Goal: Information Seeking & Learning: Learn about a topic

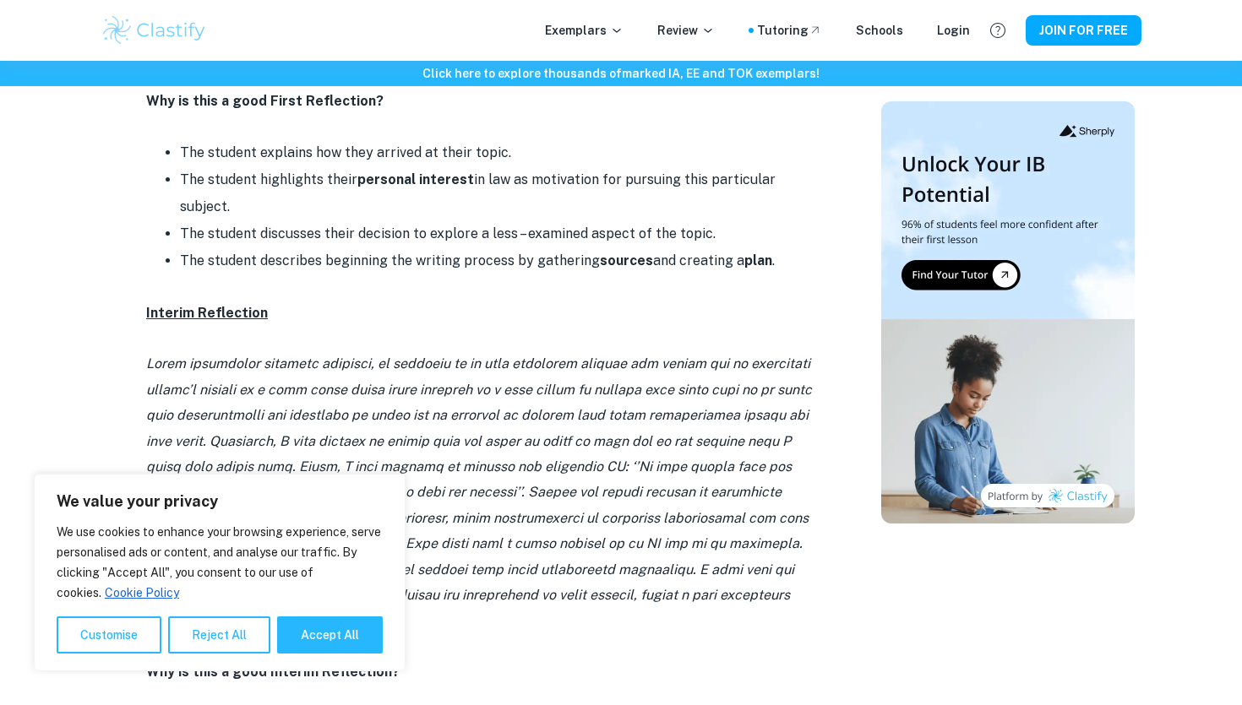
scroll to position [1178, 0]
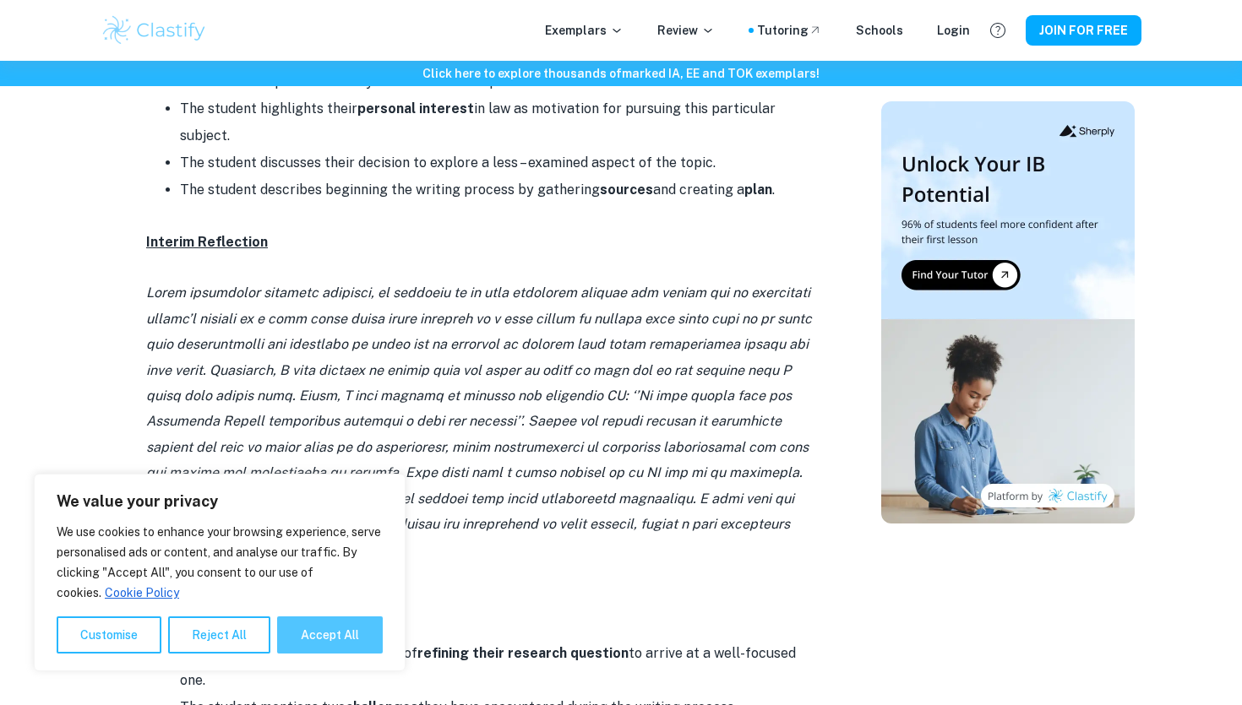
click at [308, 635] on button "Accept All" at bounding box center [330, 635] width 106 height 37
checkbox input "true"
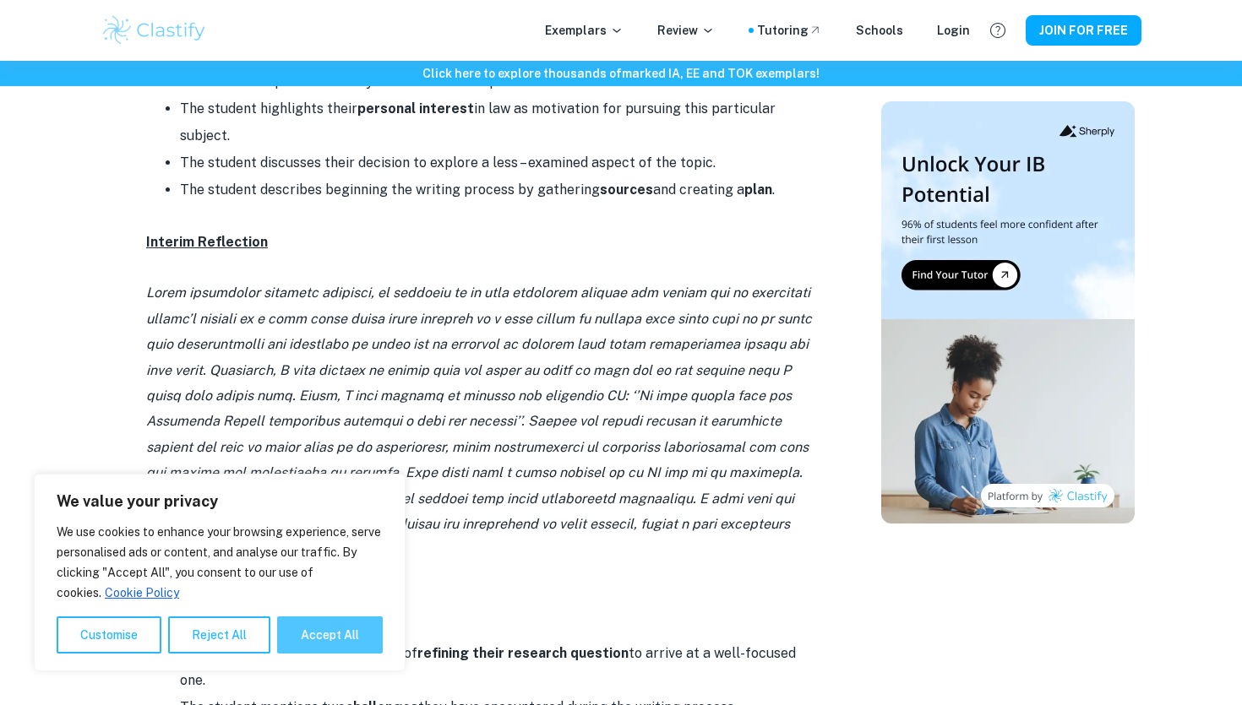
checkbox input "true"
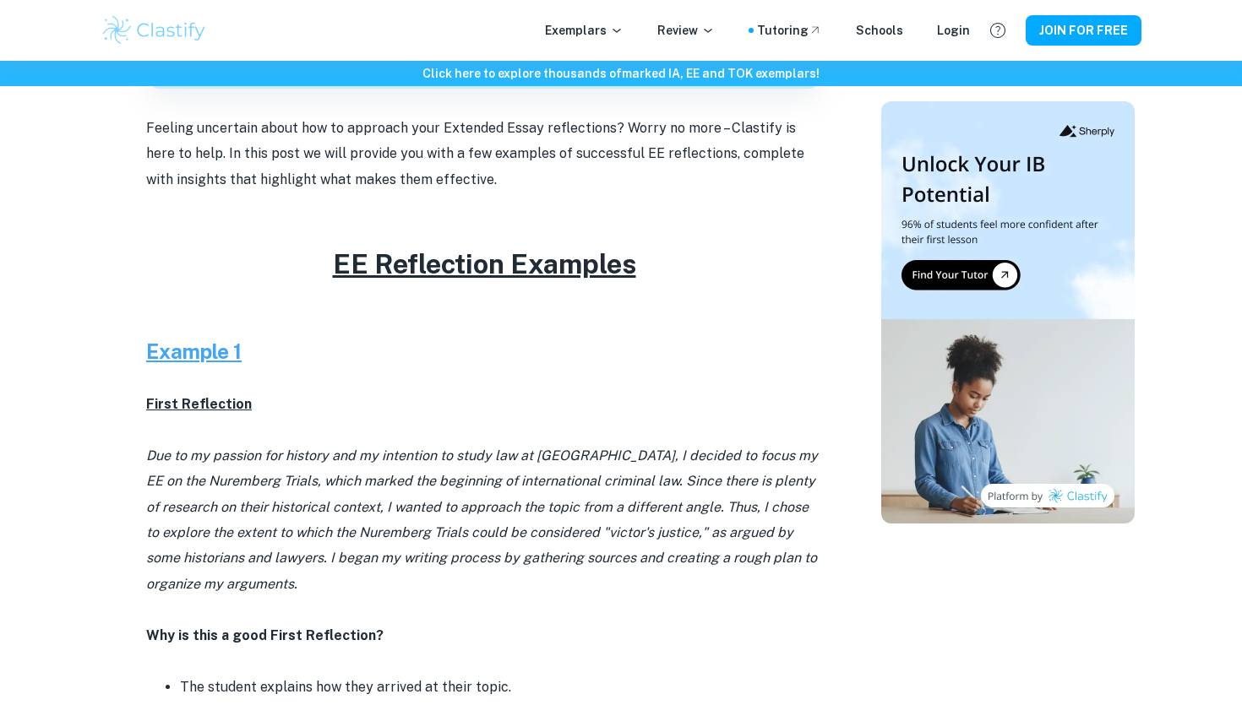
scroll to position [575, 0]
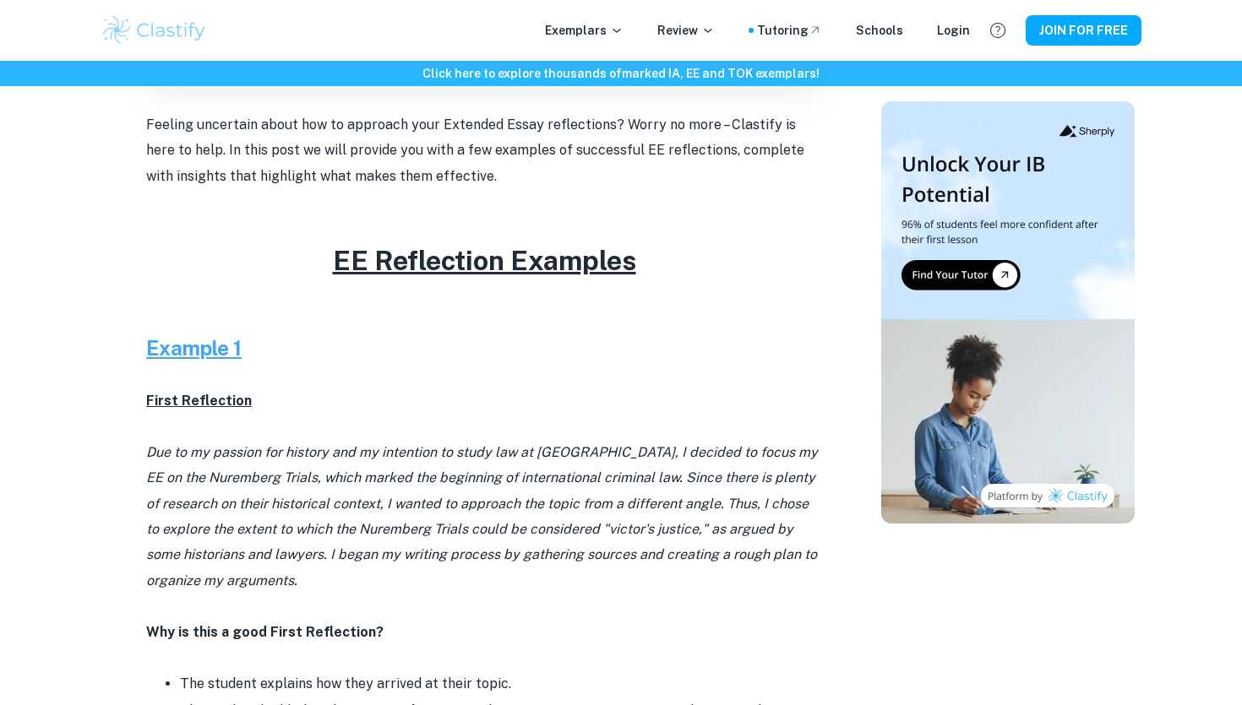
click at [299, 521] on icon "Due to my passion for history and my intention to study law at [GEOGRAPHIC_DATA…" at bounding box center [482, 516] width 672 height 144
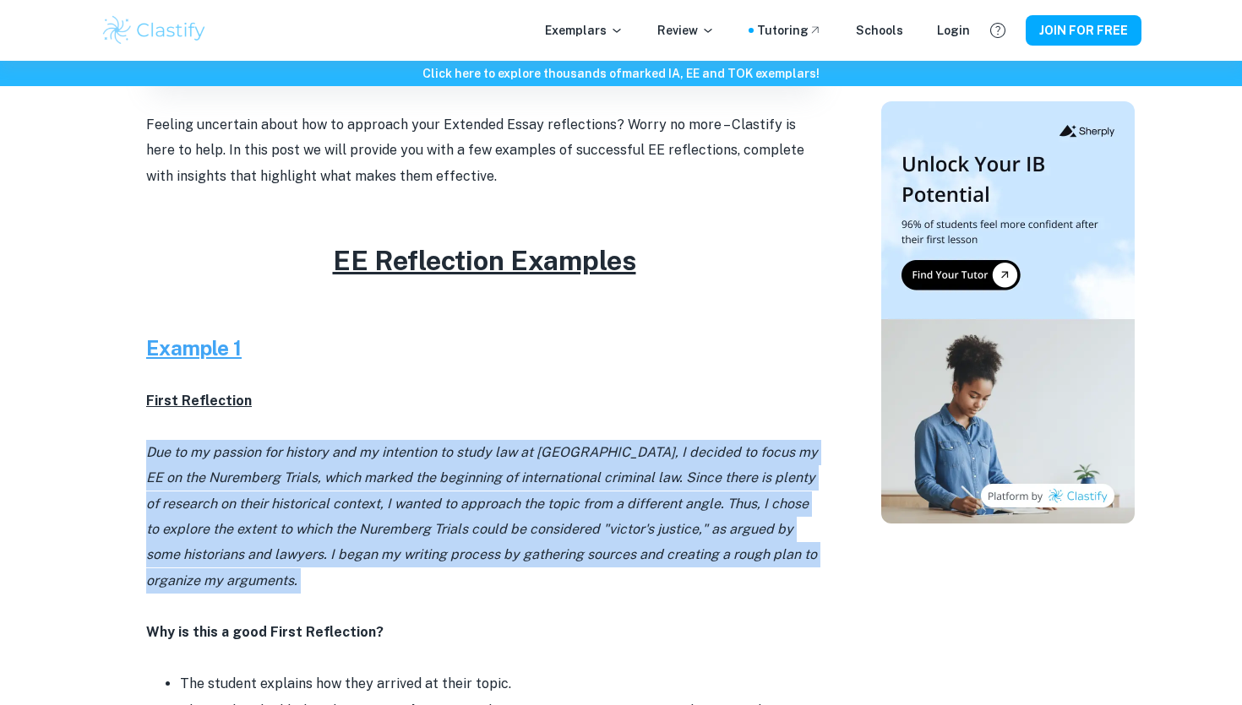
click at [299, 521] on icon "Due to my passion for history and my intention to study law at [GEOGRAPHIC_DATA…" at bounding box center [482, 516] width 672 height 144
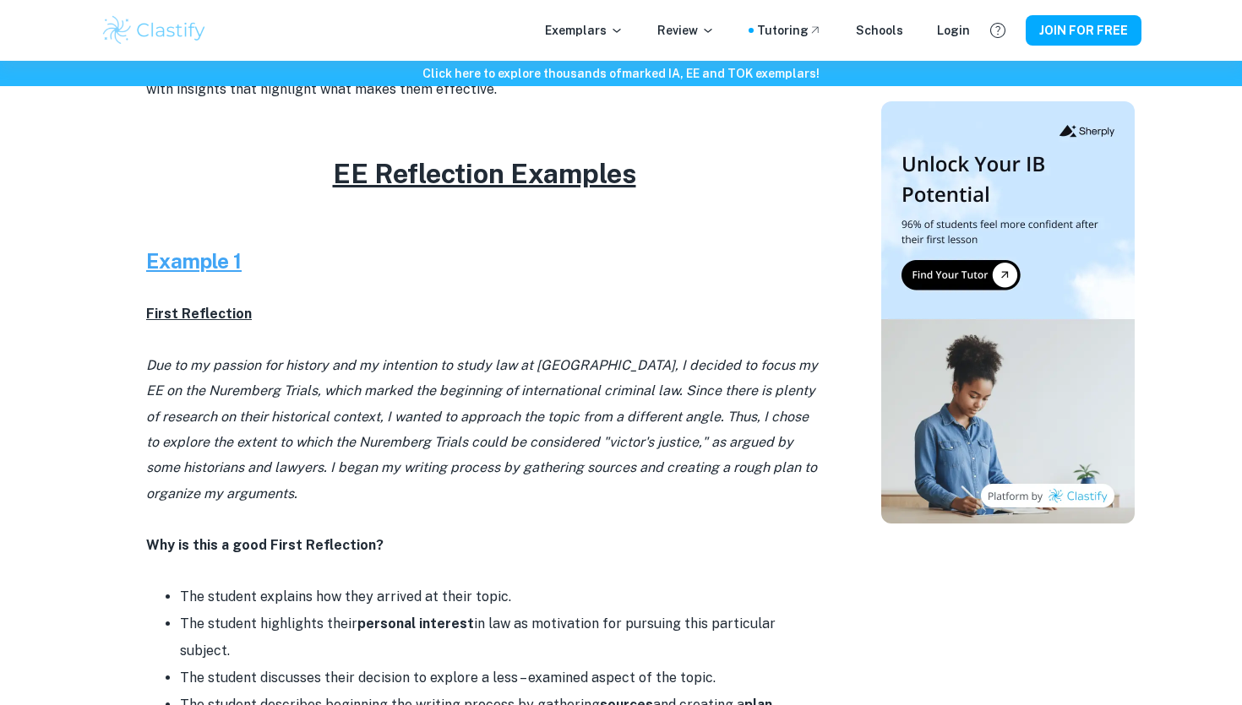
scroll to position [643, 0]
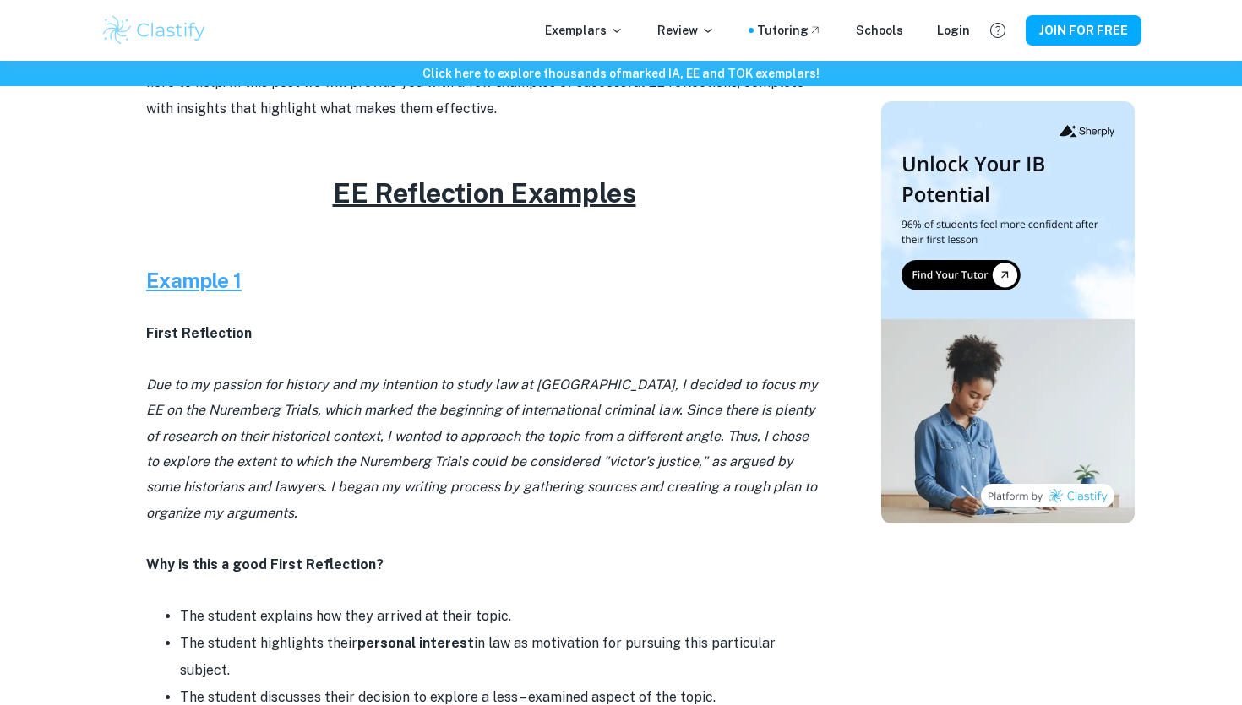
click at [350, 403] on icon "Due to my passion for history and my intention to study law at [GEOGRAPHIC_DATA…" at bounding box center [482, 449] width 672 height 144
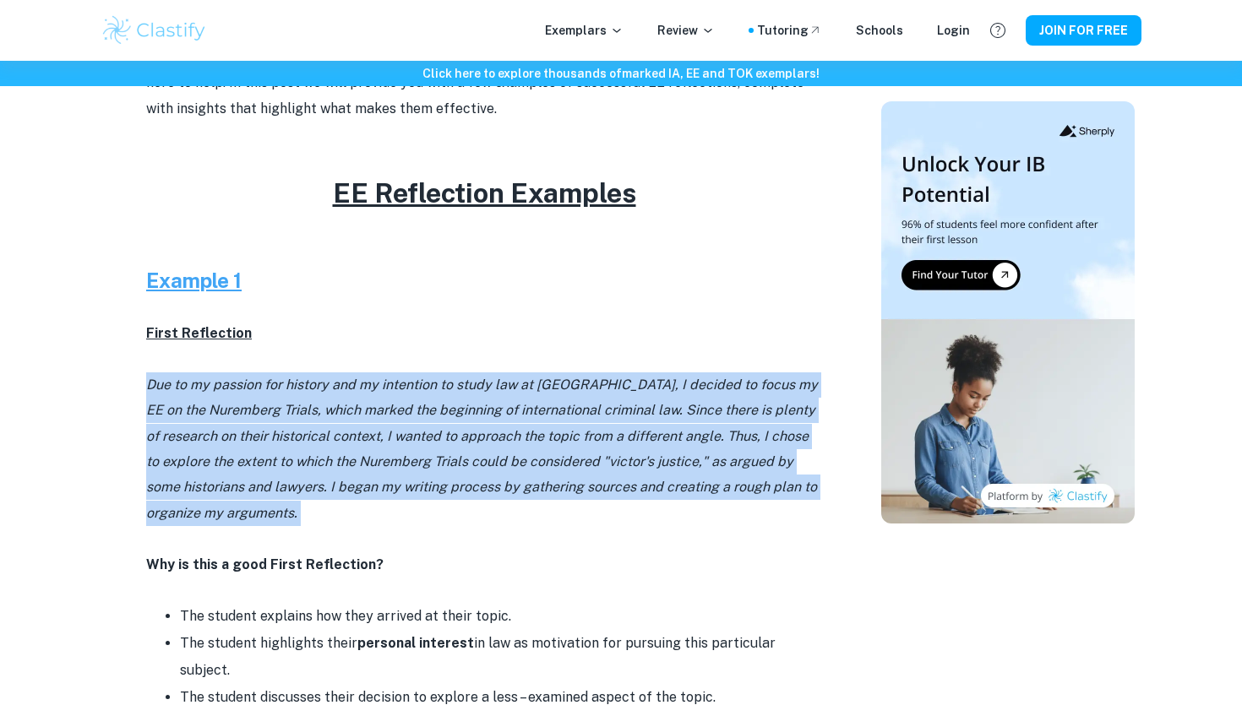
copy icon "Due to my passion for history and my intention to study law at [GEOGRAPHIC_DATA…"
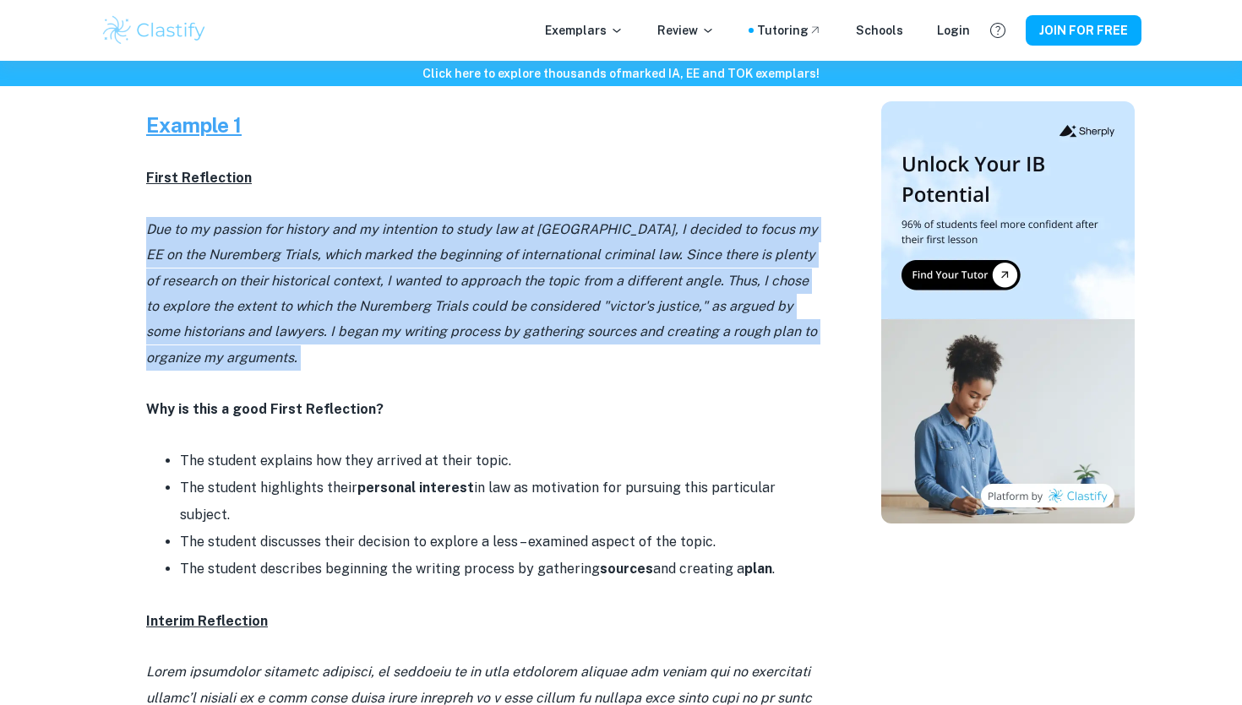
scroll to position [751, 0]
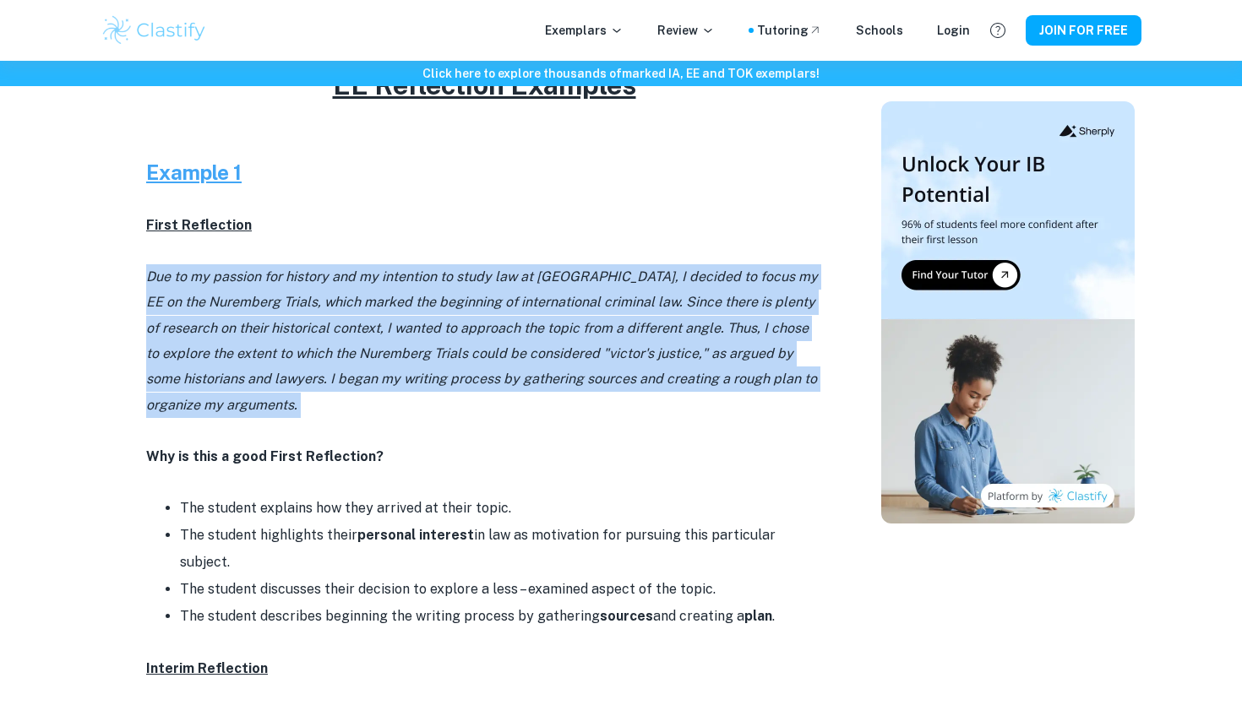
click at [779, 296] on p "Due to my passion for history and my intention to study law at [GEOGRAPHIC_DATA…" at bounding box center [484, 341] width 676 height 154
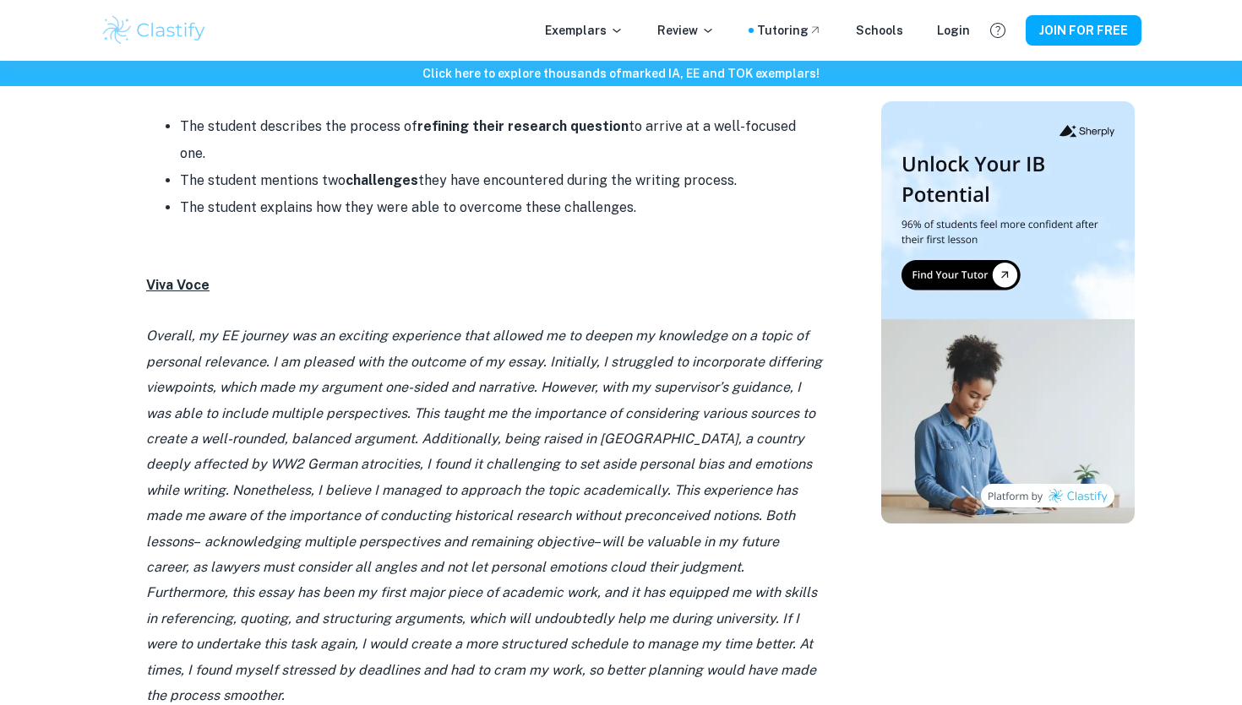
scroll to position [1717, 0]
